Goal: Transaction & Acquisition: Subscribe to service/newsletter

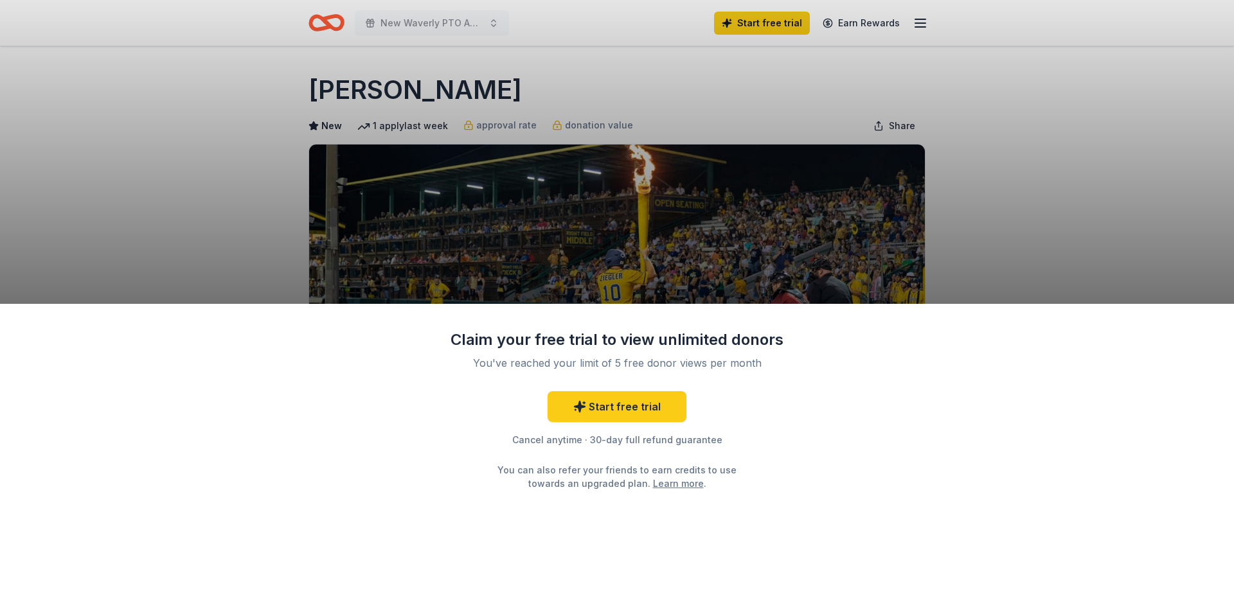
drag, startPoint x: 755, startPoint y: 322, endPoint x: 732, endPoint y: 425, distance: 106.0
click at [732, 425] on div "Claim your free trial to view unlimited donors You've reached your limit of 5 f…" at bounding box center [617, 456] width 1234 height 304
click at [900, 278] on div "Claim your free trial to view unlimited donors You've reached your limit of 5 f…" at bounding box center [617, 303] width 1234 height 607
click at [843, 49] on div "Claim your free trial to view unlimited donors You've reached your limit of 5 f…" at bounding box center [617, 303] width 1234 height 607
click at [809, 271] on div "Claim your free trial to view unlimited donors You've reached your limit of 5 f…" at bounding box center [617, 303] width 1234 height 607
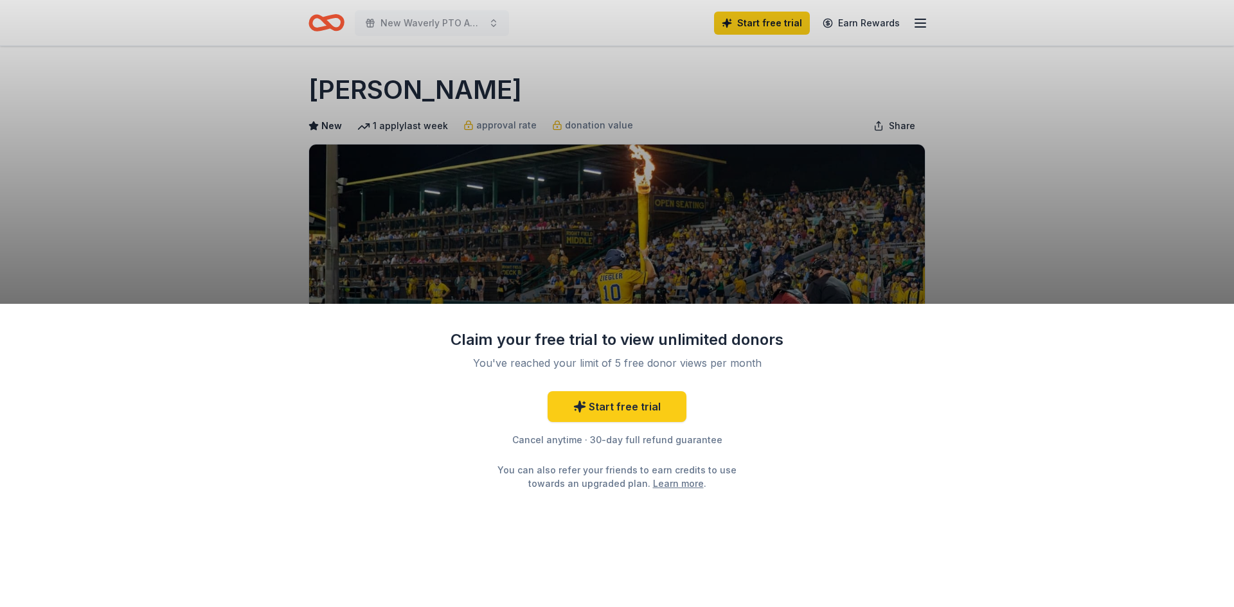
click at [934, 184] on div "Claim your free trial to view unlimited donors You've reached your limit of 5 f…" at bounding box center [617, 303] width 1234 height 607
click at [519, 188] on div "Claim your free trial to view unlimited donors You've reached your limit of 5 f…" at bounding box center [617, 303] width 1234 height 607
click at [441, 25] on div "Claim your free trial to view unlimited donors You've reached your limit of 5 f…" at bounding box center [617, 303] width 1234 height 607
click at [610, 397] on link "Start free trial" at bounding box center [617, 406] width 139 height 31
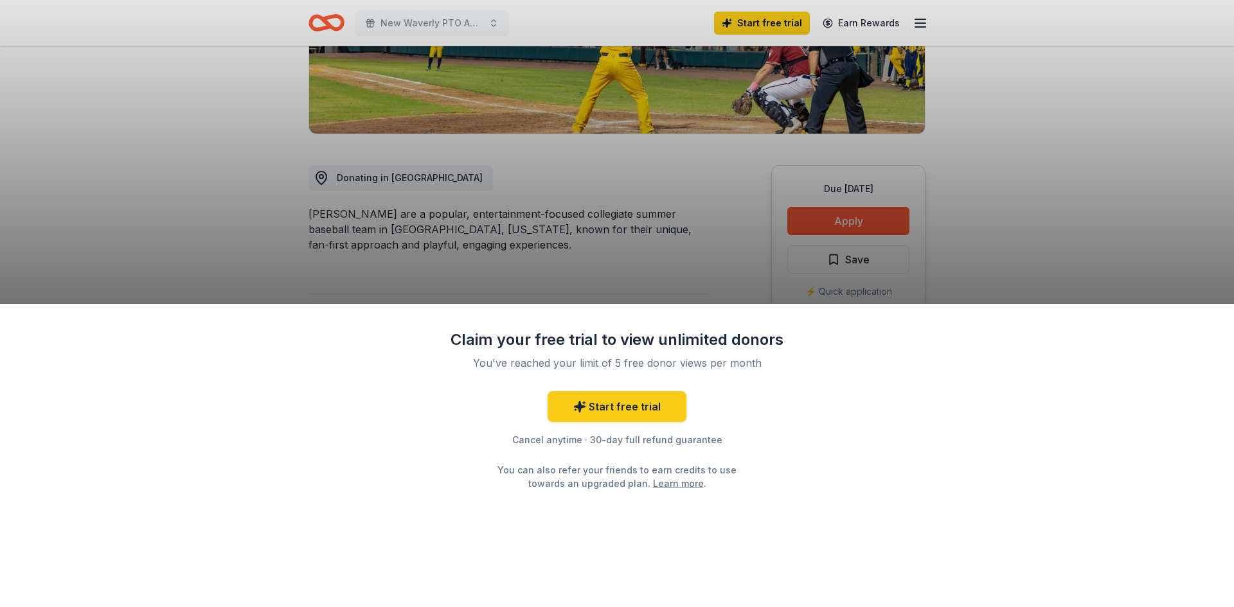
scroll to position [257, 0]
click at [632, 411] on link "Start free trial" at bounding box center [617, 406] width 139 height 31
click at [567, 222] on div "Claim your free trial to view unlimited donors You've reached your limit of 5 f…" at bounding box center [617, 303] width 1234 height 607
